Goal: Find specific page/section: Find specific page/section

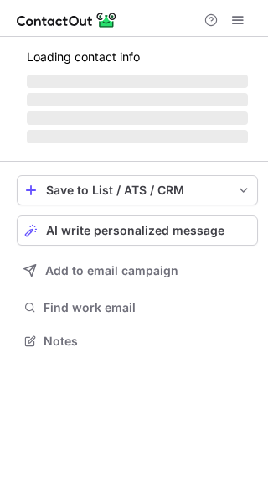
scroll to position [324, 268]
